Goal: Information Seeking & Learning: Learn about a topic

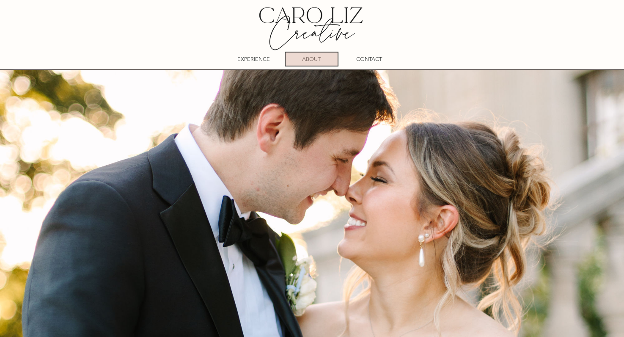
click at [315, 61] on p "ABOUT" at bounding box center [311, 58] width 19 height 13
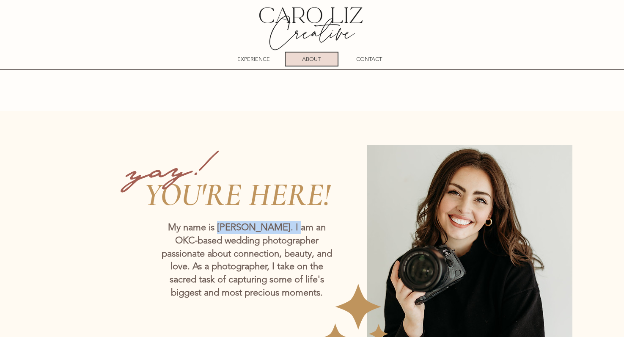
drag, startPoint x: 215, startPoint y: 229, endPoint x: 289, endPoint y: 226, distance: 74.0
click at [289, 226] on span "My name is [PERSON_NAME]. I am an OKC-based wedding photographer passionate abo…" at bounding box center [247, 259] width 170 height 77
click at [239, 227] on span "My name is [PERSON_NAME]. I am an OKC-based wedding photographer passionate abo…" at bounding box center [247, 259] width 170 height 77
drag, startPoint x: 215, startPoint y: 227, endPoint x: 292, endPoint y: 227, distance: 77.0
click at [292, 227] on span "My name is [PERSON_NAME]. I am an OKC-based wedding photographer passionate abo…" at bounding box center [247, 259] width 170 height 77
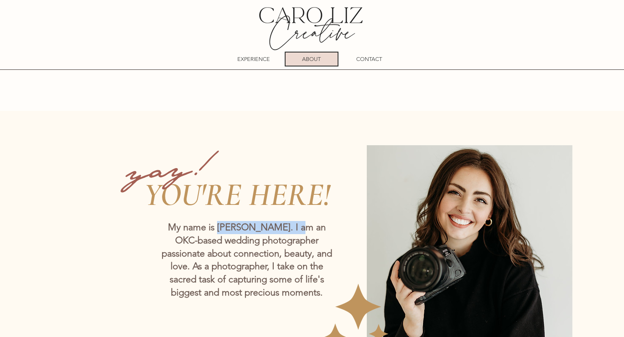
copy span "[PERSON_NAME]"
